Goal: Browse casually

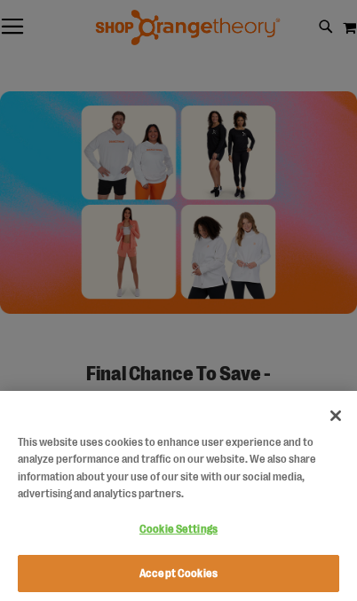
scroll to position [2113, 0]
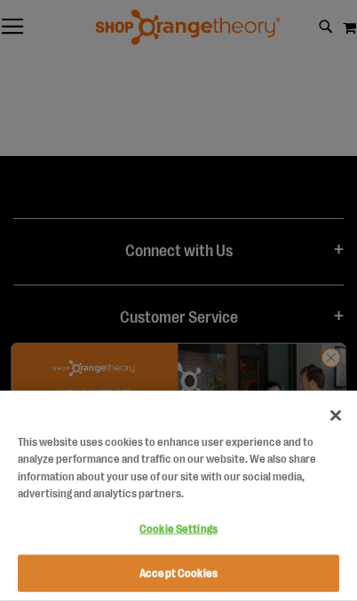
click at [328, 426] on button "Close" at bounding box center [335, 415] width 39 height 39
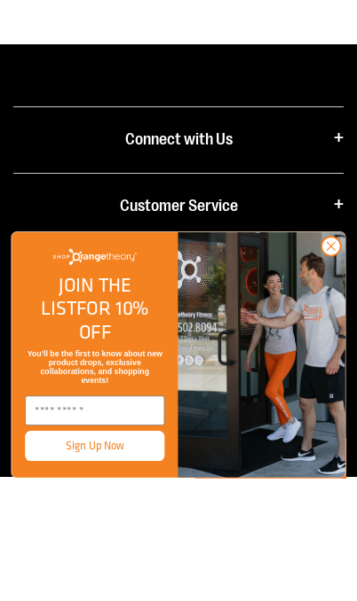
scroll to position [2113, 0]
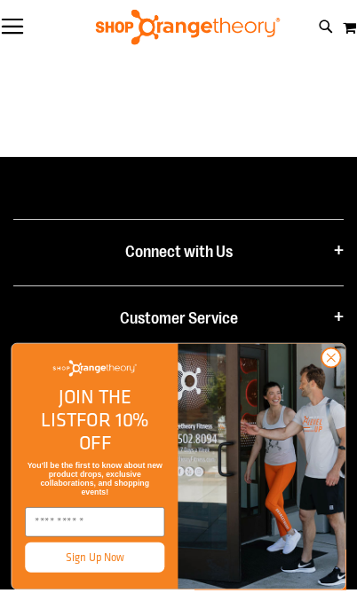
click at [327, 367] on circle "Close dialog" at bounding box center [330, 358] width 19 height 19
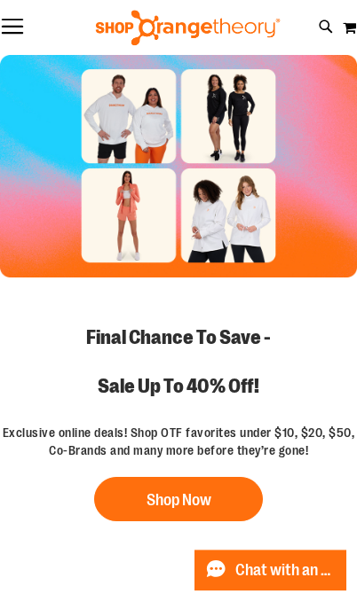
scroll to position [0, 0]
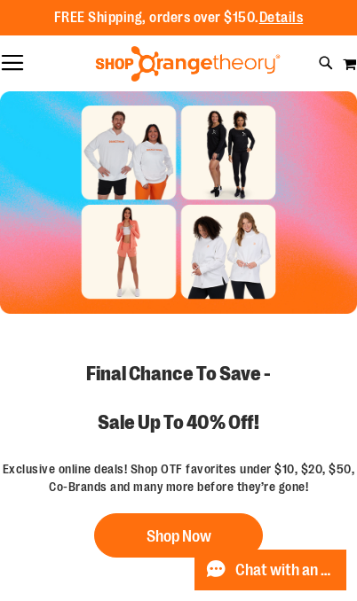
click at [13, 59] on button "Toggle Nav" at bounding box center [12, 64] width 25 height 18
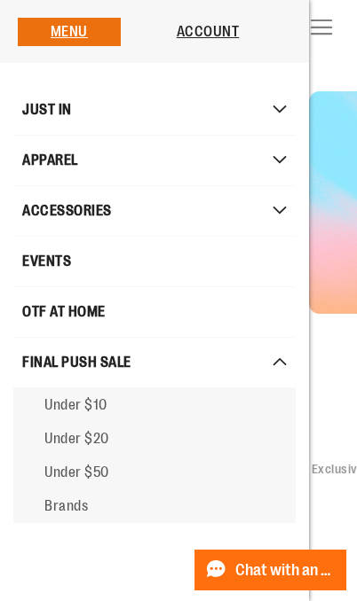
click at [333, 37] on button "Toggle Nav" at bounding box center [321, 29] width 25 height 18
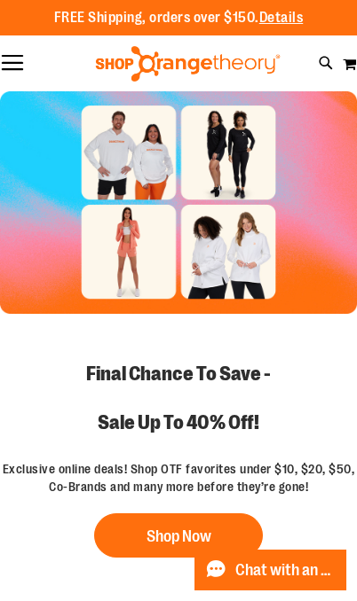
click at [29, 57] on div at bounding box center [187, 63] width 357 height 35
click at [23, 59] on button "Toggle Nav" at bounding box center [12, 64] width 25 height 18
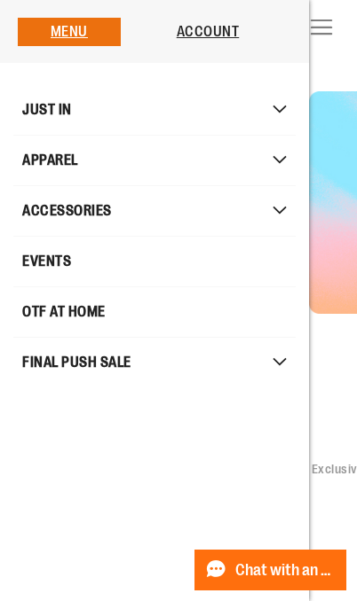
click at [333, 37] on button "Toggle Nav" at bounding box center [321, 29] width 25 height 18
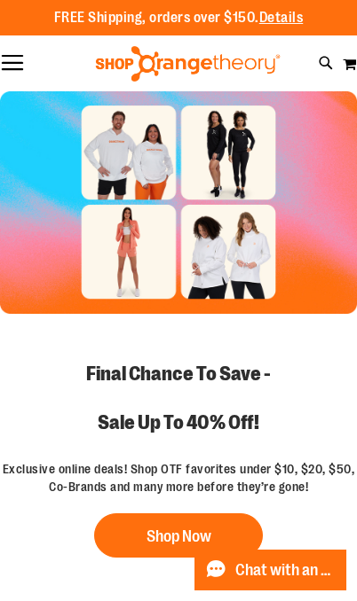
click at [329, 435] on h2 "Final Chance To Save - Sale Up To 40% Off!" at bounding box center [178, 398] width 357 height 124
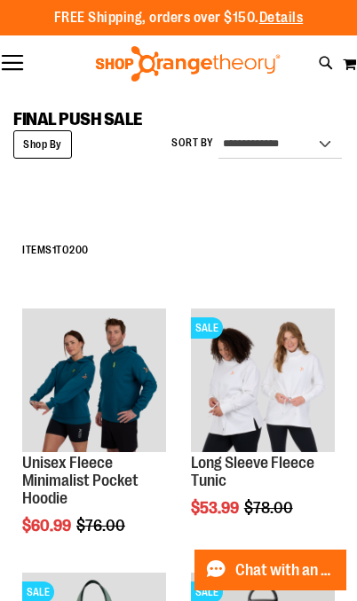
click at [34, 63] on div at bounding box center [187, 63] width 357 height 35
click at [23, 58] on button "Toggle Nav" at bounding box center [12, 64] width 25 height 18
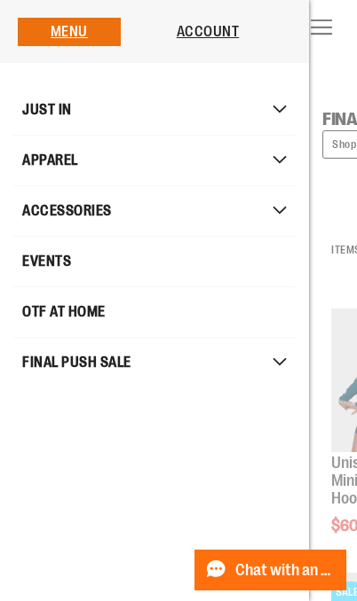
click at [210, 35] on link "Account" at bounding box center [207, 32] width 63 height 16
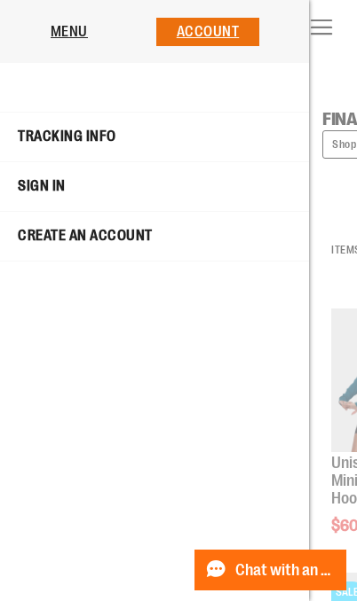
click at [63, 28] on link "Menu" at bounding box center [69, 32] width 37 height 16
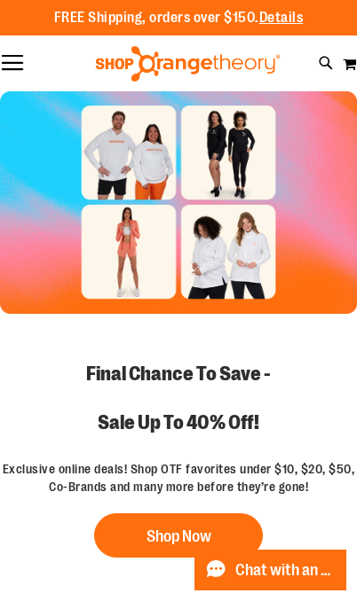
click at [7, 60] on button "Toggle Nav" at bounding box center [12, 64] width 25 height 18
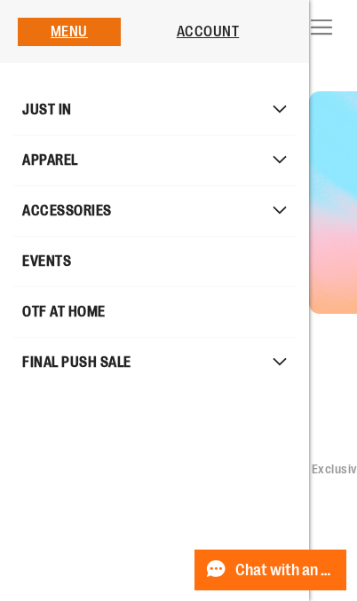
click at [333, 37] on button "Toggle Nav" at bounding box center [321, 29] width 25 height 18
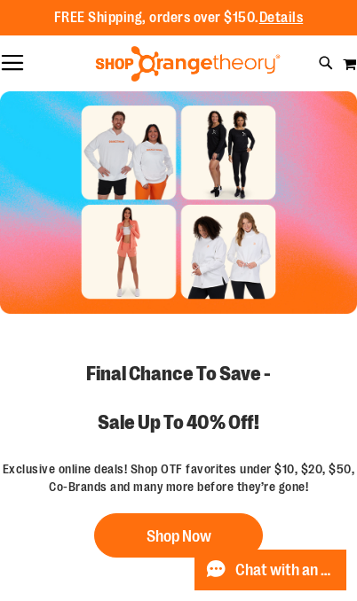
click at [328, 60] on icon at bounding box center [325, 63] width 15 height 20
click at [168, 62] on div "Search Popular Suggestions Advanced Search # Type at least 3 character to searc…" at bounding box center [178, 300] width 357 height 601
click at [109, 85] on div "Search Popular Suggestions Advanced Search" at bounding box center [178, 100] width 325 height 59
click at [298, 412] on div "Search Popular Suggestions Advanced Search # Type at least 3 character to searc…" at bounding box center [178, 336] width 325 height 530
click at [344, 22] on link at bounding box center [334, 28] width 27 height 38
